Goal: Task Accomplishment & Management: Use online tool/utility

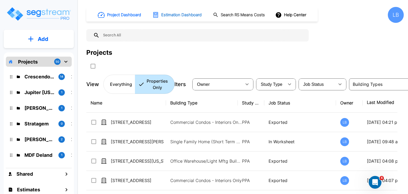
click at [186, 14] on h1 "Estimation Dashboard" at bounding box center [181, 15] width 40 height 6
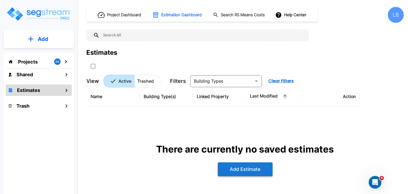
click at [232, 167] on button "Add Estimate" at bounding box center [245, 169] width 55 height 14
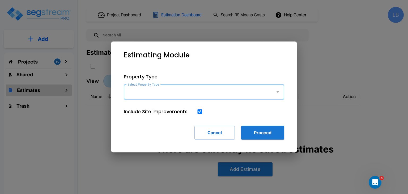
click at [150, 92] on input "Select Property Type" at bounding box center [198, 92] width 144 height 10
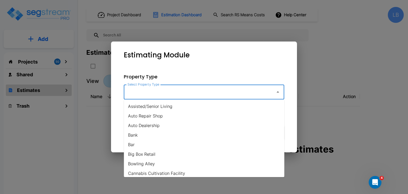
click at [150, 92] on input "Select Property Type" at bounding box center [198, 92] width 144 height 10
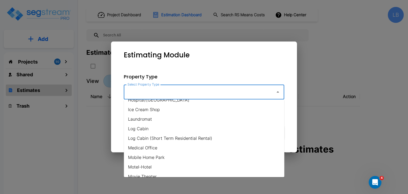
scroll to position [227, 0]
click at [152, 146] on li "Medical Office" at bounding box center [204, 147] width 160 height 10
type input "Medical Office"
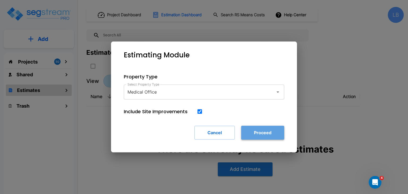
click at [257, 132] on button "Proceed" at bounding box center [262, 133] width 43 height 14
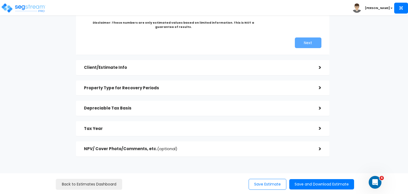
scroll to position [117, 0]
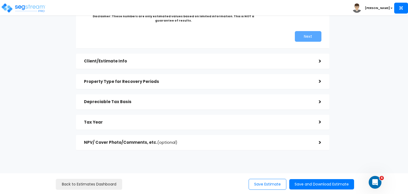
click at [155, 62] on h5 "Client/Estimate Info" at bounding box center [197, 61] width 227 height 5
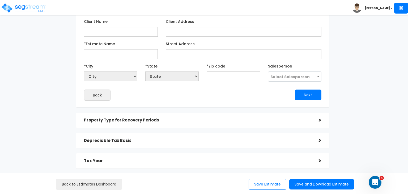
scroll to position [56, 0]
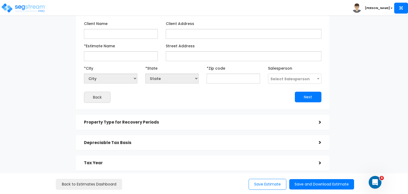
click at [153, 122] on h5 "Property Type for Recovery Periods" at bounding box center [197, 122] width 227 height 5
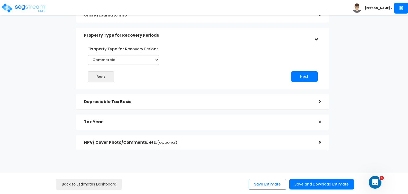
scroll to position [51, 0]
click at [147, 58] on select "Commercial Residential" at bounding box center [123, 60] width 71 height 10
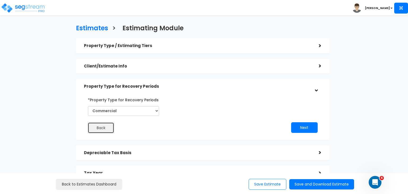
click at [103, 123] on button "Back" at bounding box center [101, 127] width 27 height 11
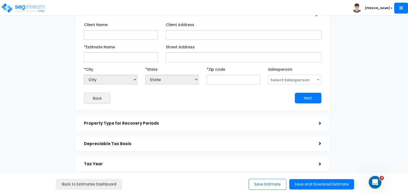
scroll to position [61, 0]
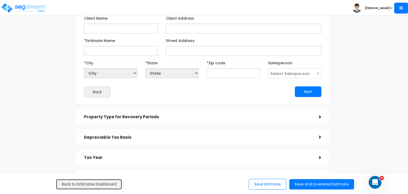
click at [101, 184] on link "Back to Estimates Dashboard" at bounding box center [89, 184] width 66 height 11
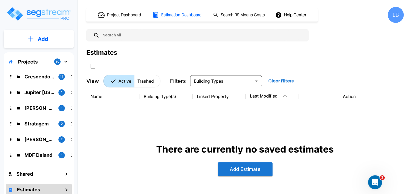
click at [376, 178] on icon "Open Intercom Messenger" at bounding box center [374, 181] width 9 height 9
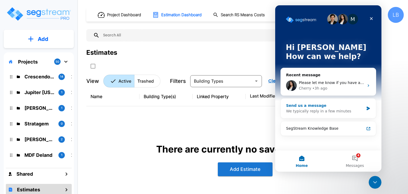
click at [321, 106] on div "Send us a message" at bounding box center [325, 106] width 78 height 6
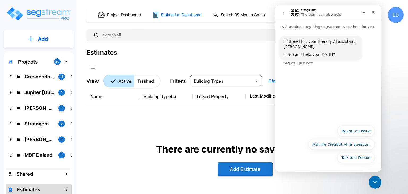
click at [284, 12] on icon "go back" at bounding box center [284, 12] width 2 height 3
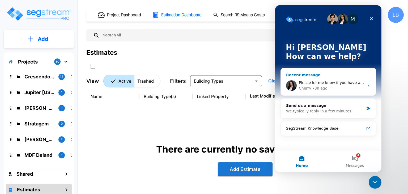
click at [329, 80] on span "Please let me know if you have any specific questions." at bounding box center [349, 82] width 101 height 4
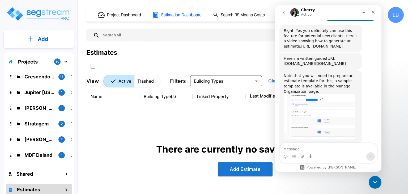
scroll to position [292, 0]
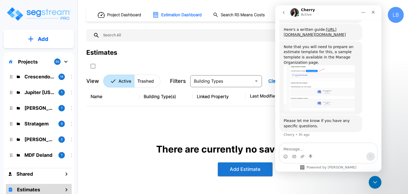
click at [308, 149] on textarea "Message…" at bounding box center [328, 147] width 97 height 9
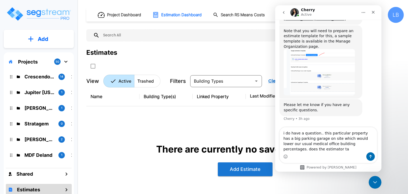
scroll to position [308, 0]
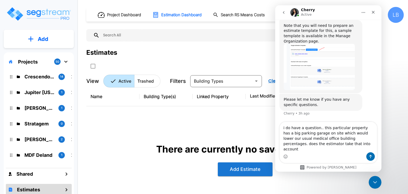
type textarea "i do have a question.. this particular property has a big parking garage on sit…"
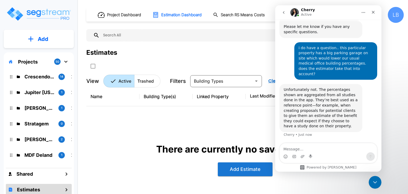
scroll to position [396, 0]
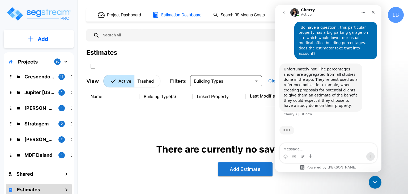
click at [317, 147] on textarea "Message…" at bounding box center [328, 147] width 97 height 9
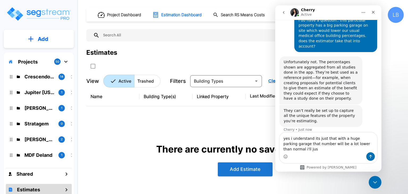
scroll to position [409, 0]
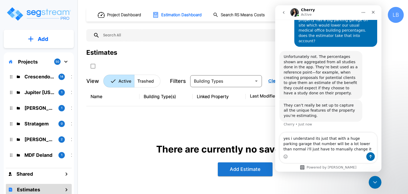
type textarea "yes i understand its just that with a huge parking garage that number will be a…"
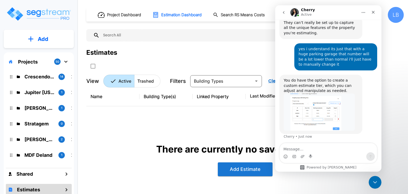
scroll to position [494, 0]
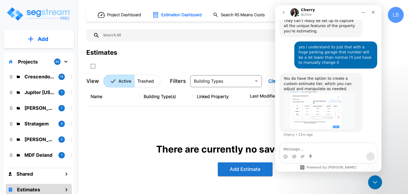
click at [371, 178] on icon "Close Intercom Messenger" at bounding box center [374, 181] width 6 height 6
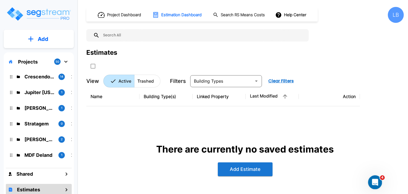
scroll to position [493, 0]
click at [259, 169] on button "Add Estimate" at bounding box center [245, 169] width 55 height 14
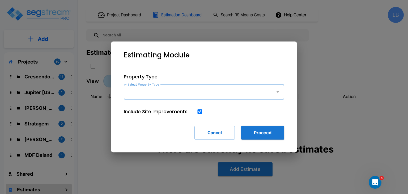
click at [192, 91] on input "Select Property Type" at bounding box center [198, 92] width 144 height 10
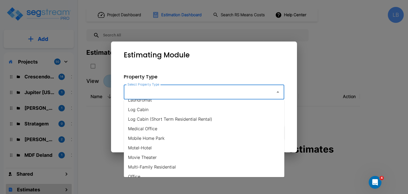
scroll to position [244, 0]
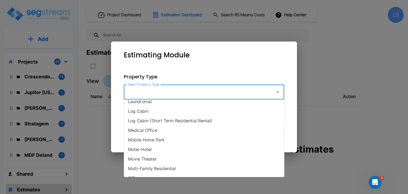
click at [152, 129] on li "Medical Office" at bounding box center [204, 130] width 160 height 10
type input "Medical Office"
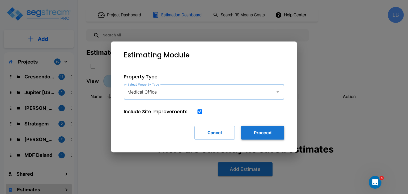
click at [268, 134] on button "Proceed" at bounding box center [262, 133] width 43 height 14
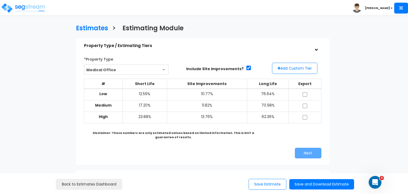
click at [225, 96] on td "10.77%" at bounding box center [207, 95] width 80 height 12
click at [305, 93] on input "checkbox" at bounding box center [304, 94] width 5 height 5
checkbox input "true"
click at [304, 105] on input "checkbox" at bounding box center [304, 106] width 5 height 5
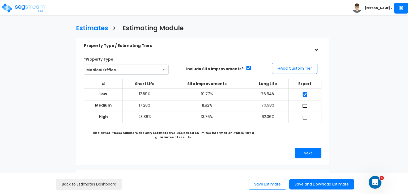
click at [304, 105] on input "checkbox" at bounding box center [304, 106] width 5 height 5
checkbox input "true"
click at [310, 149] on button "Next" at bounding box center [308, 153] width 27 height 11
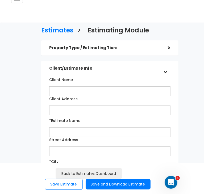
click at [64, 17] on div "Toggle navigation Luis" at bounding box center [102, 8] width 204 height 17
